Goal: Task Accomplishment & Management: Use online tool/utility

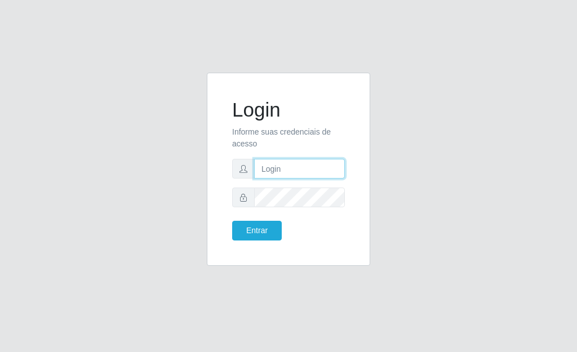
type input "[PERSON_NAME]"
click at [258, 243] on div "Login Informe suas credenciais de acesso [PERSON_NAME] Entrar" at bounding box center [288, 169] width 135 height 165
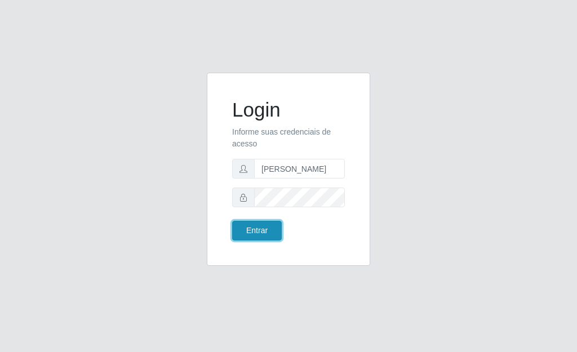
click at [254, 237] on button "Entrar" at bounding box center [257, 231] width 50 height 20
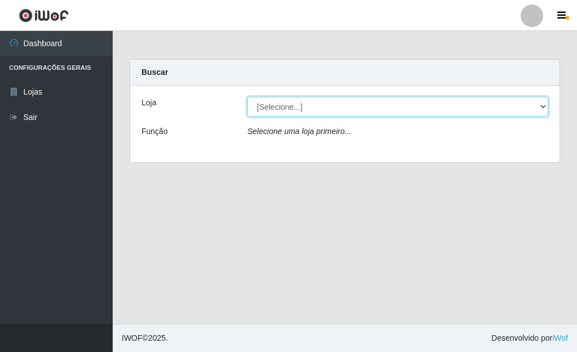
click at [542, 105] on select "[Selecione...] Bemais Supermercados - [GEOGRAPHIC_DATA]" at bounding box center [397, 107] width 301 height 20
select select "249"
click at [247, 97] on select "[Selecione...] Bemais Supermercados - [GEOGRAPHIC_DATA]" at bounding box center [397, 107] width 301 height 20
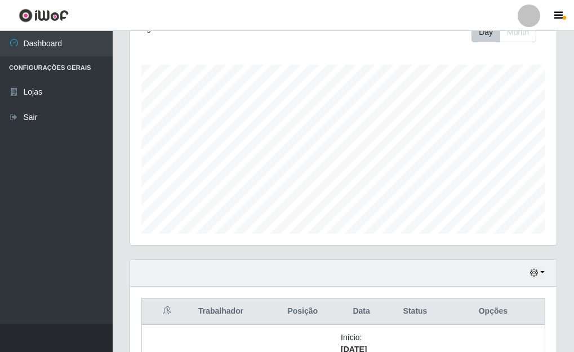
scroll to position [394, 0]
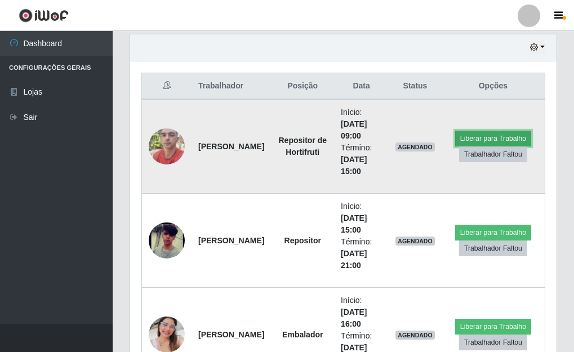
click at [468, 139] on button "Liberar para Trabalho" at bounding box center [493, 139] width 76 height 16
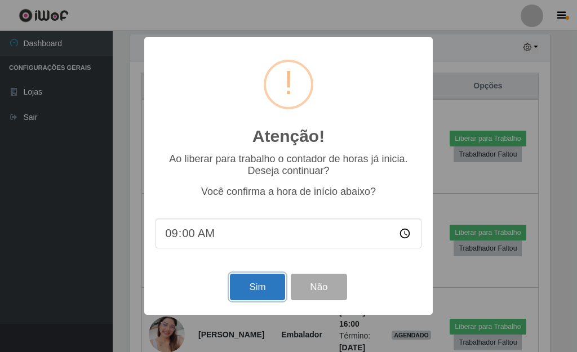
click at [248, 288] on button "Sim" at bounding box center [257, 287] width 55 height 26
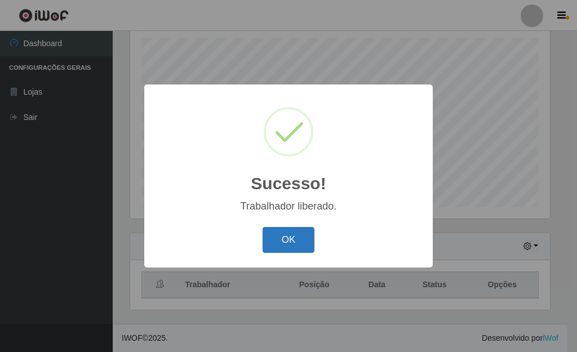
click at [280, 247] on button "OK" at bounding box center [288, 240] width 52 height 26
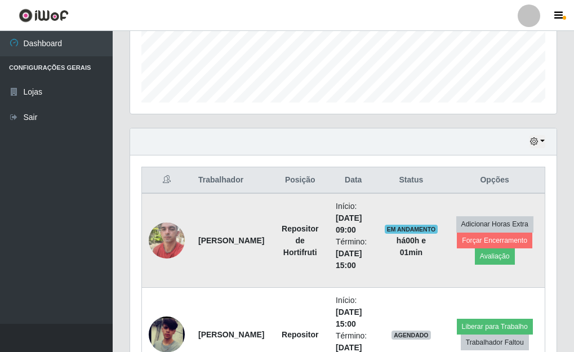
scroll to position [308, 0]
